Goal: Information Seeking & Learning: Learn about a topic

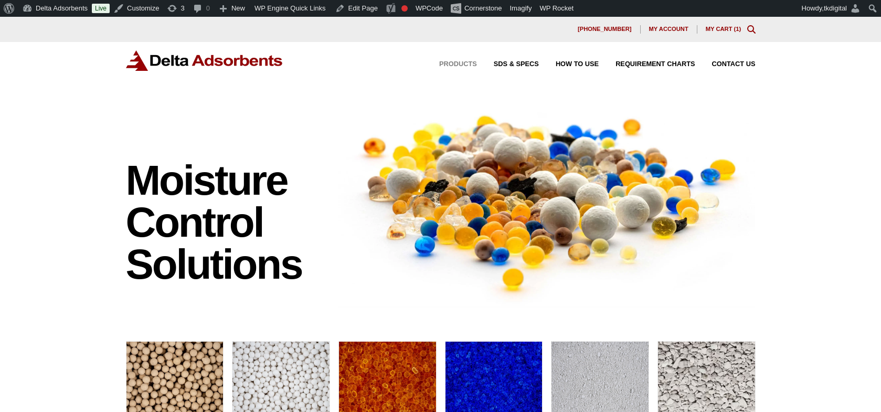
click at [457, 63] on span "Products" at bounding box center [458, 64] width 38 height 7
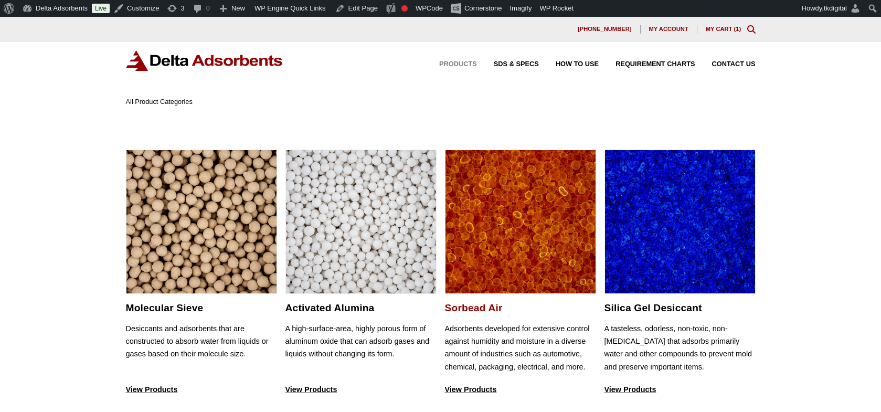
click at [500, 188] on img at bounding box center [520, 222] width 150 height 144
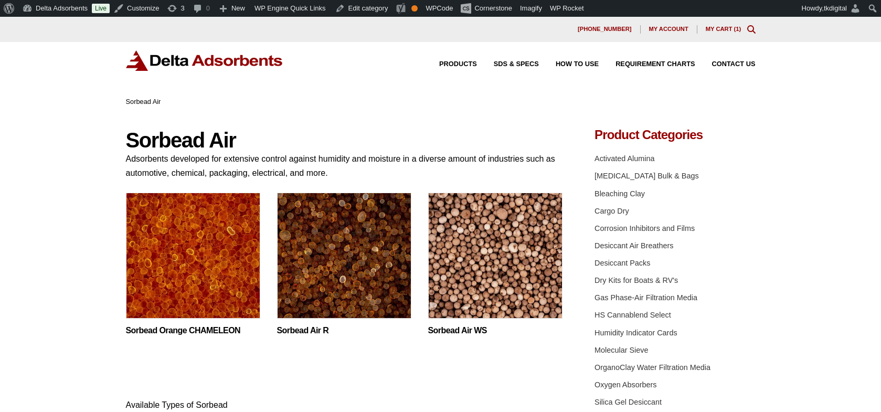
click at [495, 217] on img at bounding box center [495, 258] width 134 height 131
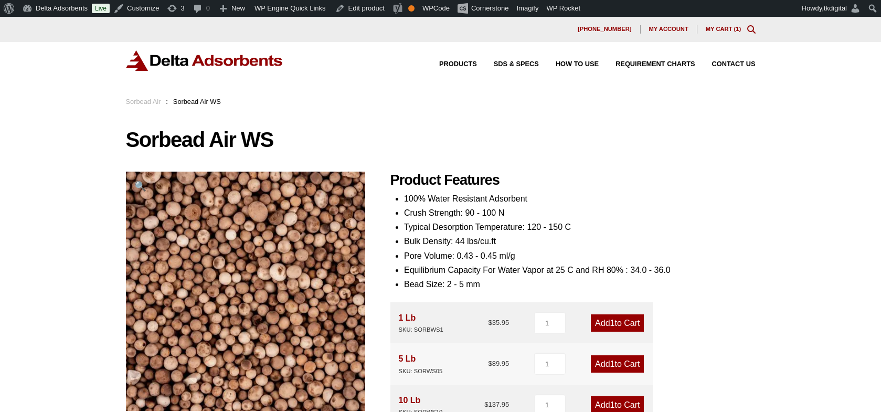
click at [720, 30] on link "My Cart ( 1 )" at bounding box center [724, 29] width 36 height 6
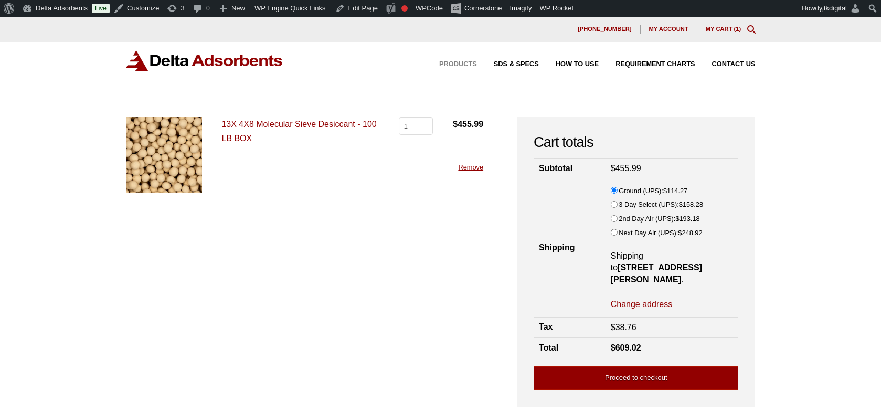
click at [460, 66] on span "Products" at bounding box center [458, 64] width 38 height 7
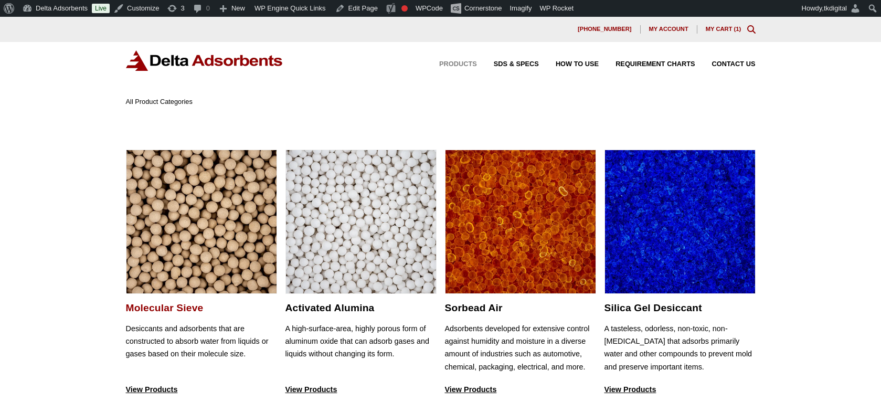
click at [173, 243] on img at bounding box center [201, 222] width 150 height 144
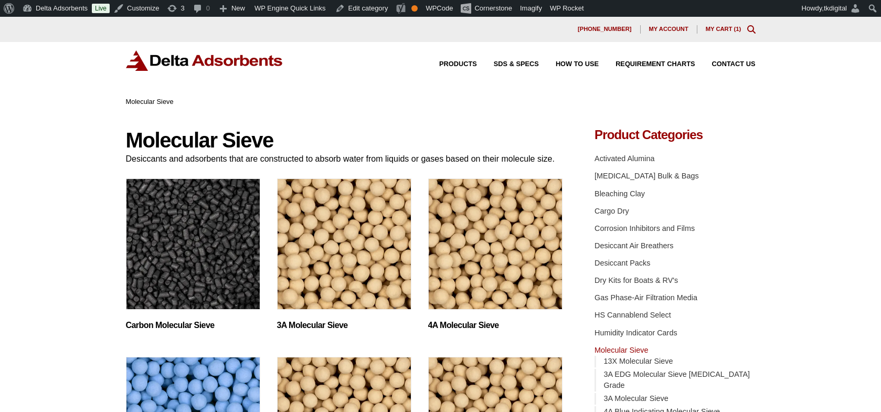
click at [238, 230] on img "Visit product category Carbon Molecular Sieve" at bounding box center [193, 243] width 134 height 131
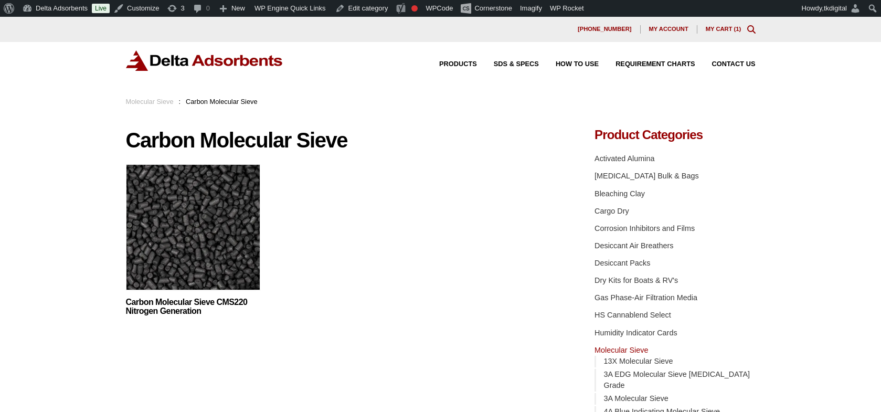
click at [237, 228] on img at bounding box center [193, 229] width 134 height 131
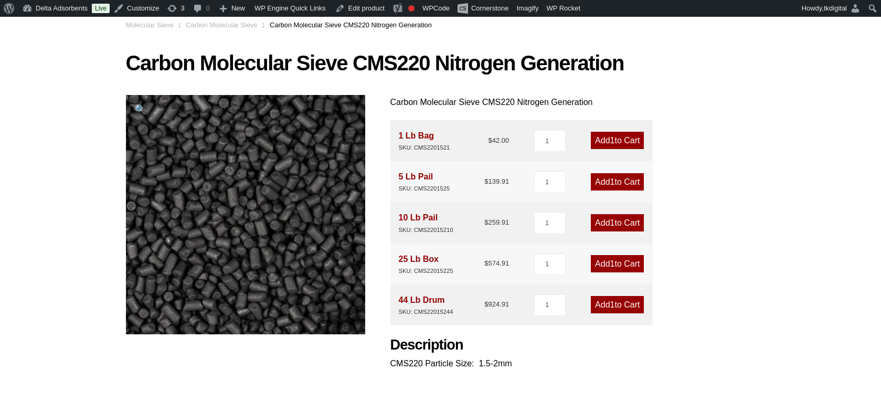
scroll to position [73, 0]
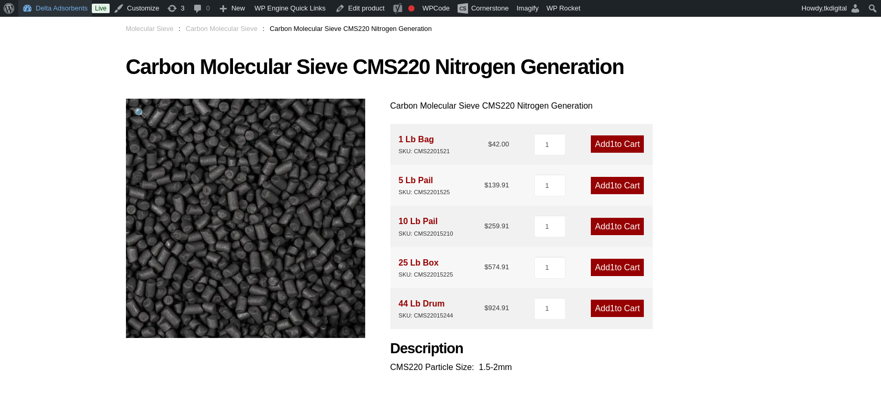
click at [63, 6] on link "Delta Adsorbents" at bounding box center [54, 8] width 73 height 17
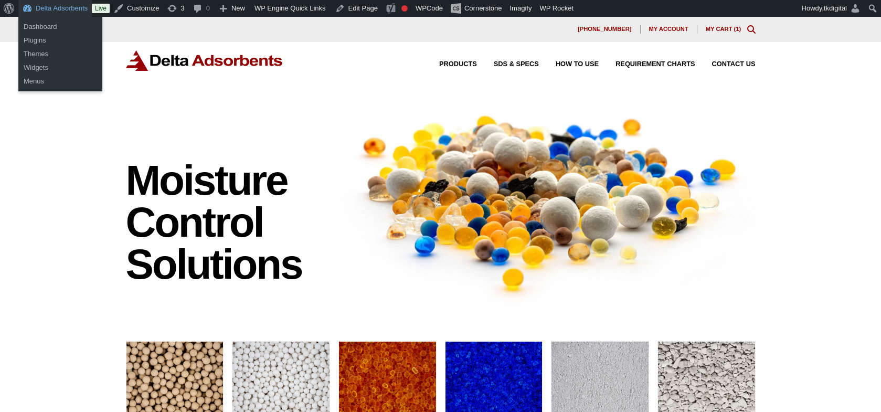
click at [70, 7] on link "Delta Adsorbents" at bounding box center [54, 8] width 73 height 17
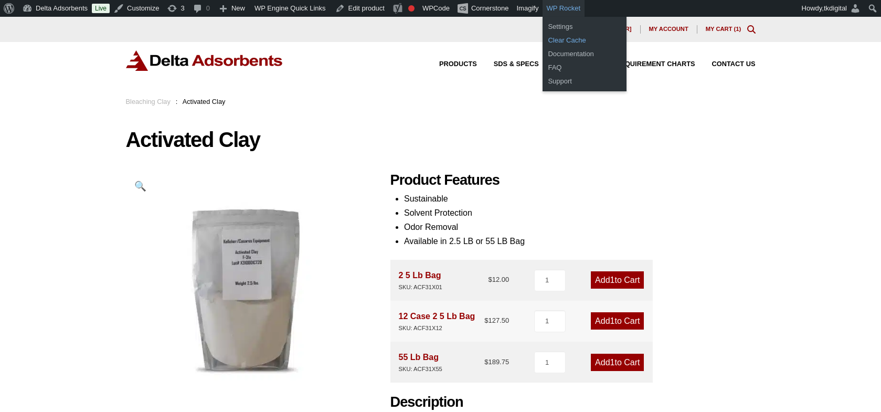
click at [592, 42] on link "Clear Cache" at bounding box center [584, 41] width 84 height 14
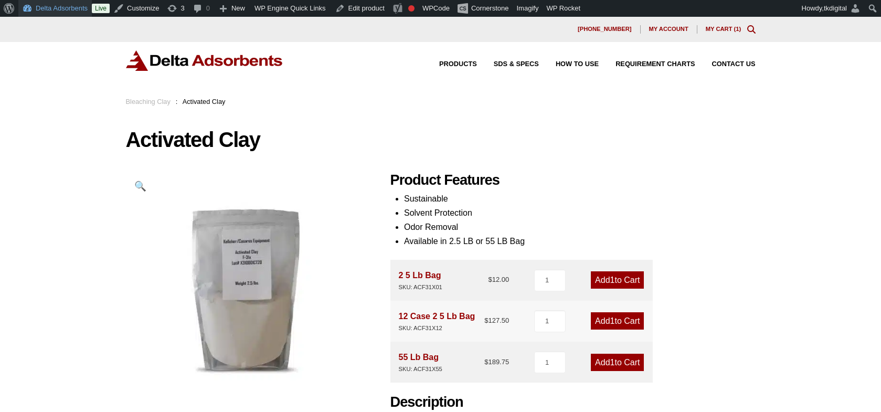
click at [74, 12] on link "Delta Adsorbents" at bounding box center [54, 8] width 73 height 17
drag, startPoint x: 399, startPoint y: 265, endPoint x: 440, endPoint y: 278, distance: 42.7
click at [455, 278] on div "2 5 Lb Bag SKU: ACF31X01 $ 12.00 1 Add 1 to Cart" at bounding box center [521, 280] width 262 height 41
click at [80, 9] on link "Delta Adsorbents" at bounding box center [54, 8] width 73 height 17
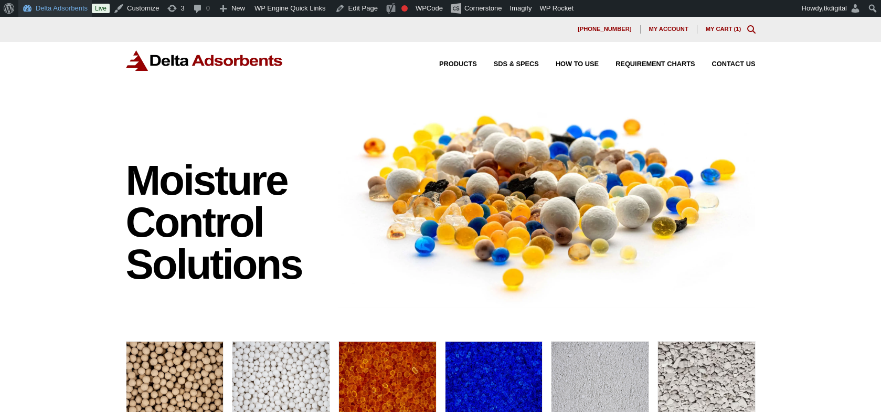
click at [59, 9] on link "Delta Adsorbents" at bounding box center [54, 8] width 73 height 17
click at [78, 7] on link "Delta Adsorbents" at bounding box center [54, 8] width 73 height 17
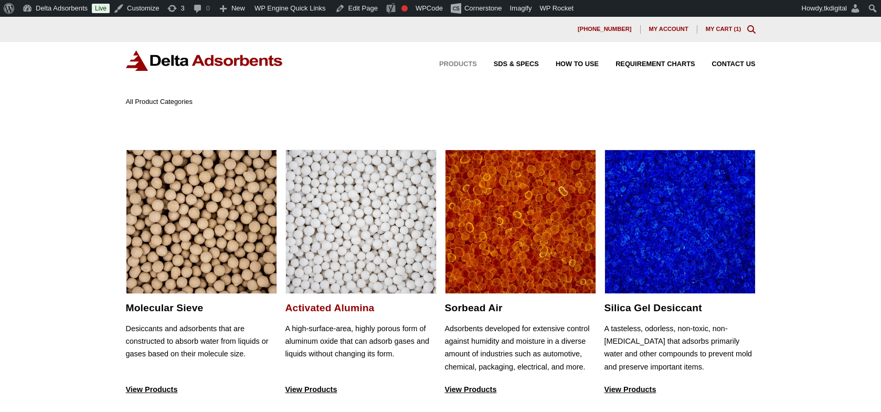
click at [361, 222] on img at bounding box center [361, 222] width 150 height 144
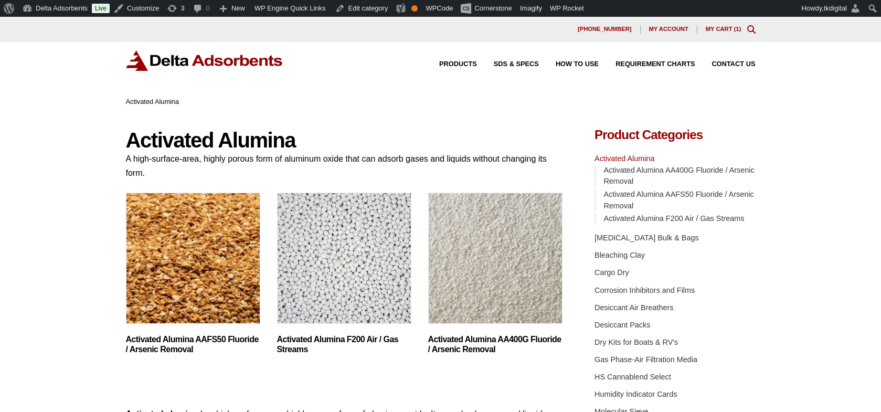
click at [327, 236] on img "Visit product category Activated Alumina F200 Air / Gas Streams" at bounding box center [344, 258] width 134 height 131
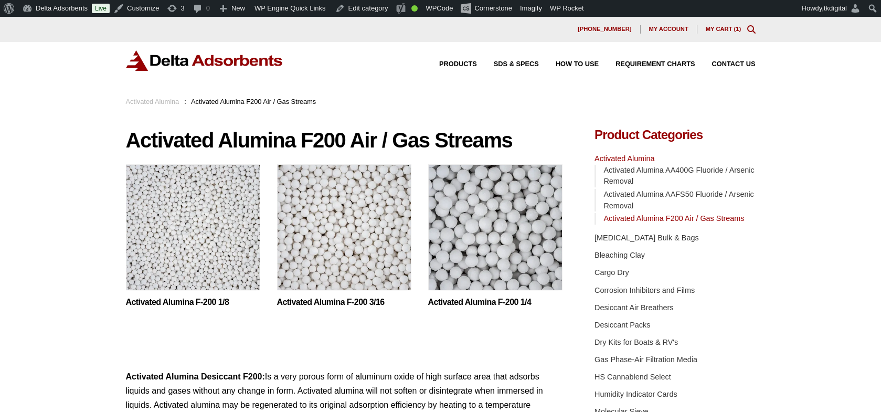
click at [332, 205] on img at bounding box center [344, 229] width 134 height 131
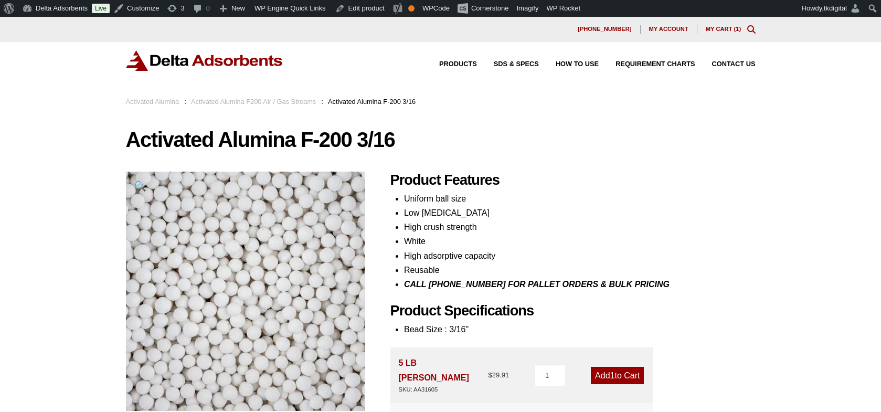
click at [591, 130] on h1 "Activated Alumina F-200 3/16" at bounding box center [441, 140] width 630 height 22
click at [57, 9] on link "Delta Adsorbents" at bounding box center [54, 8] width 73 height 17
